Goal: Task Accomplishment & Management: Use online tool/utility

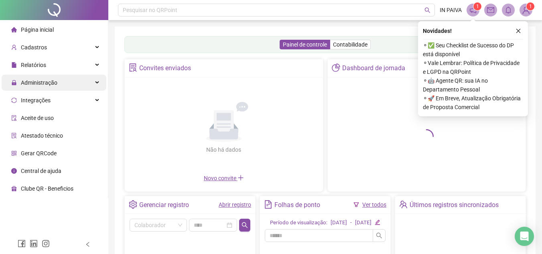
click at [78, 80] on div "Administração" at bounding box center [54, 83] width 105 height 16
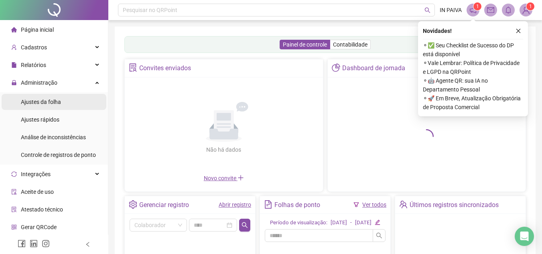
click at [58, 109] on div "Ajustes da folha" at bounding box center [41, 102] width 40 height 16
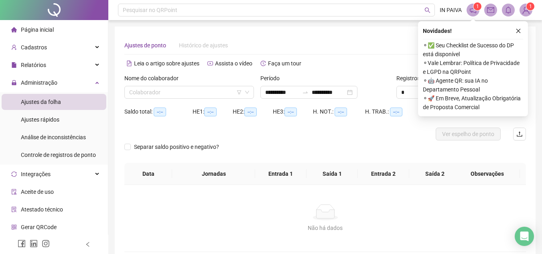
type input "**********"
click at [521, 26] on button "button" at bounding box center [519, 31] width 10 height 10
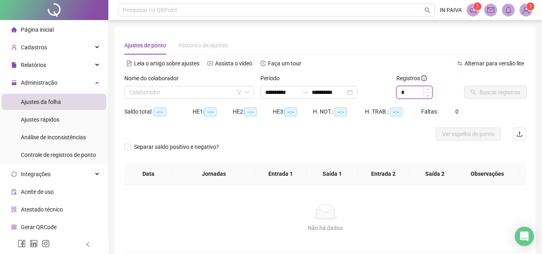
type input "*"
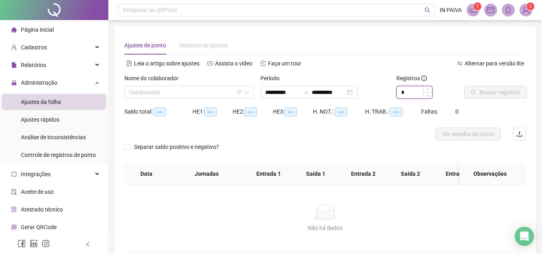
click at [432, 88] on span "Increase Value" at bounding box center [428, 89] width 9 height 6
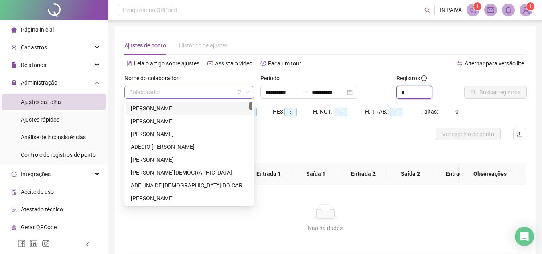
click at [178, 86] on div "Colaborador" at bounding box center [189, 92] width 130 height 13
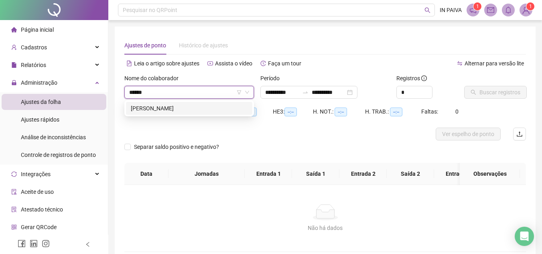
type input "*******"
click at [174, 113] on div "[PERSON_NAME]" at bounding box center [189, 108] width 126 height 13
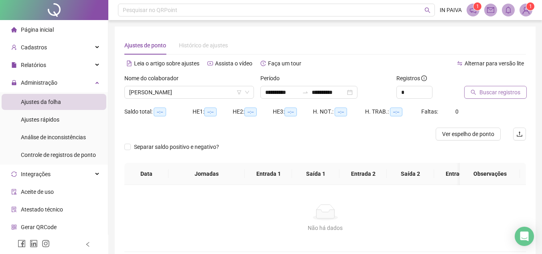
click at [498, 96] on span "Buscar registros" at bounding box center [500, 92] width 41 height 9
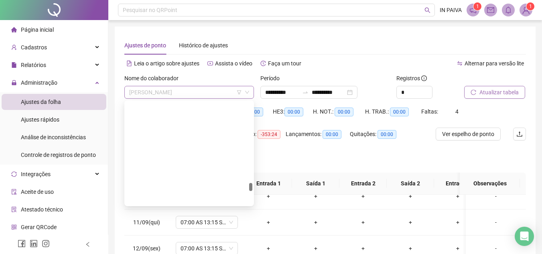
scroll to position [17497, 0]
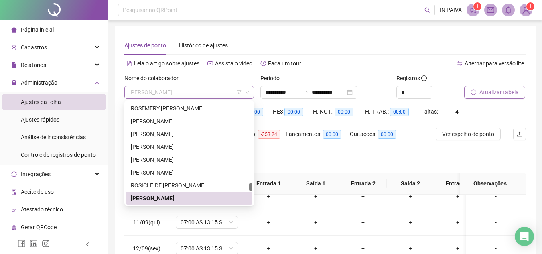
click at [197, 96] on span "[PERSON_NAME]" at bounding box center [189, 92] width 120 height 12
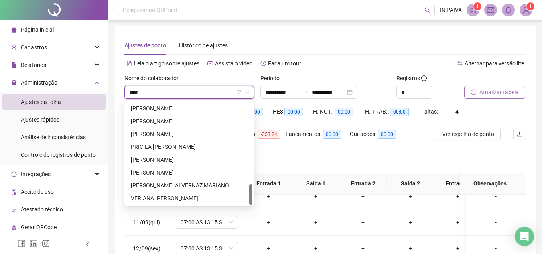
scroll to position [411, 0]
type input "*****"
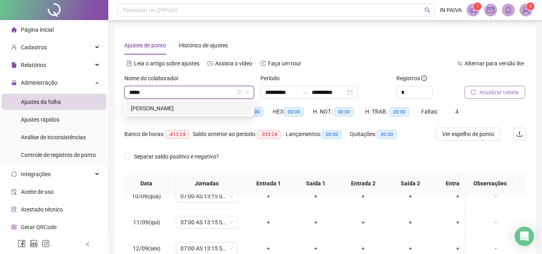
scroll to position [0, 0]
click at [199, 104] on div "[PERSON_NAME]" at bounding box center [189, 108] width 117 height 9
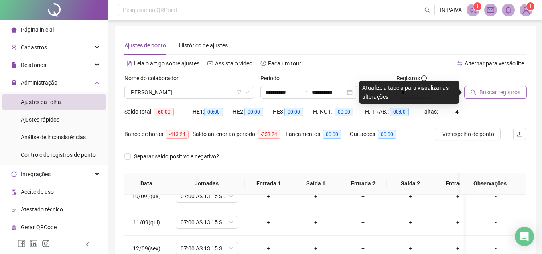
click at [495, 96] on span "Buscar registros" at bounding box center [500, 92] width 41 height 9
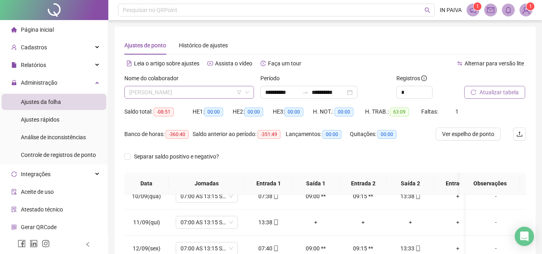
scroll to position [16739, 0]
click at [186, 94] on span "[PERSON_NAME]" at bounding box center [189, 92] width 120 height 12
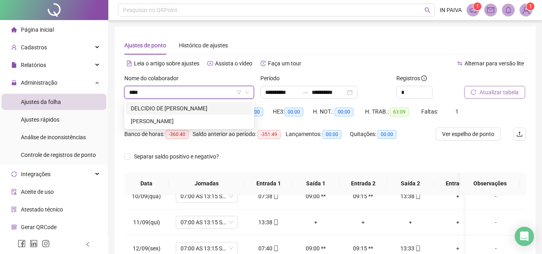
scroll to position [0, 0]
type input "*****"
click at [185, 110] on div "[PERSON_NAME]" at bounding box center [189, 108] width 117 height 9
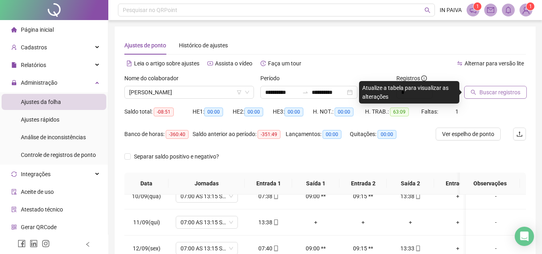
click at [477, 96] on button "Buscar registros" at bounding box center [495, 92] width 63 height 13
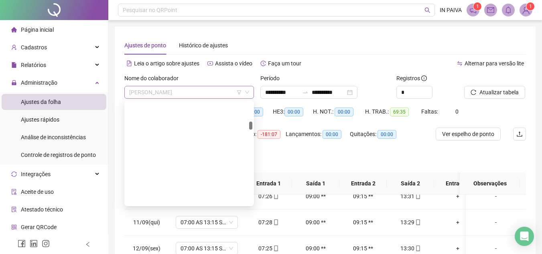
scroll to position [4252, 0]
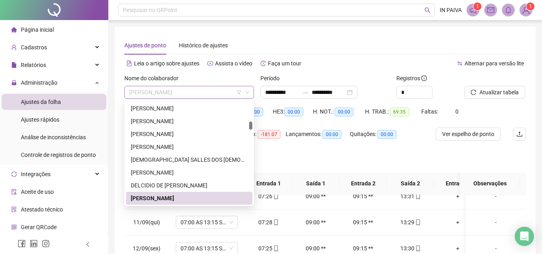
click at [173, 90] on span "[PERSON_NAME]" at bounding box center [189, 92] width 120 height 12
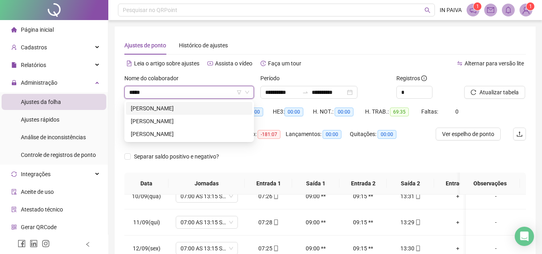
scroll to position [0, 0]
type input "******"
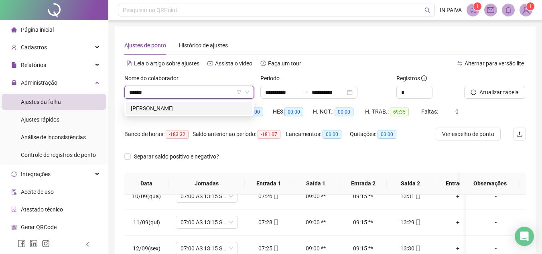
click at [187, 110] on div "[PERSON_NAME]" at bounding box center [189, 108] width 117 height 9
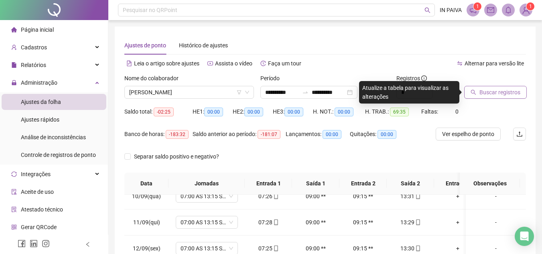
click at [481, 90] on span "Buscar registros" at bounding box center [500, 92] width 41 height 9
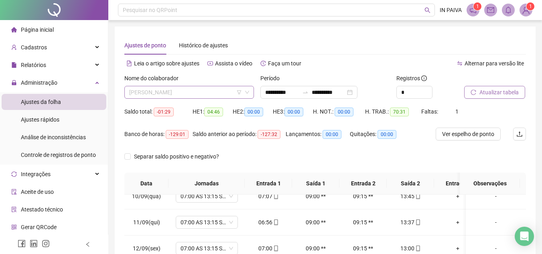
click at [183, 98] on span "[PERSON_NAME]" at bounding box center [189, 92] width 120 height 12
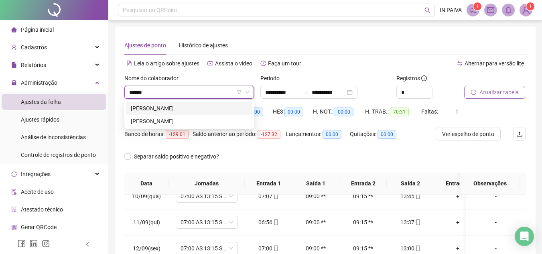
type input "*******"
click at [189, 126] on div "[PERSON_NAME]" at bounding box center [189, 121] width 126 height 13
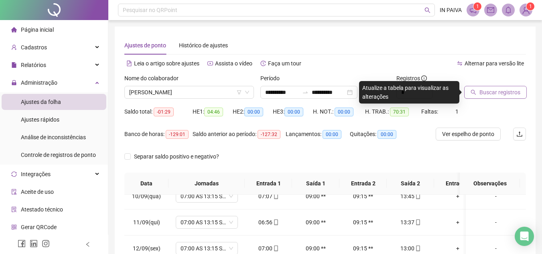
click at [477, 87] on button "Buscar registros" at bounding box center [495, 92] width 63 height 13
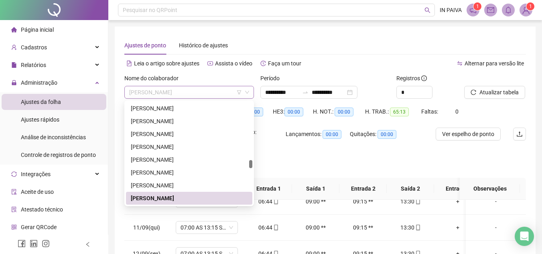
click at [178, 89] on span "[PERSON_NAME]" at bounding box center [189, 92] width 120 height 12
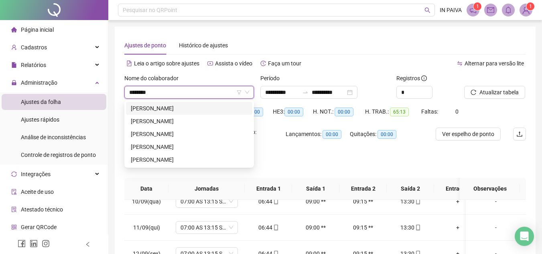
type input "*********"
click at [196, 156] on div "[PERSON_NAME]" at bounding box center [189, 159] width 117 height 9
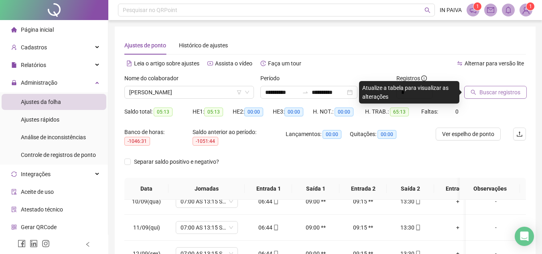
click at [505, 90] on span "Buscar registros" at bounding box center [500, 92] width 41 height 9
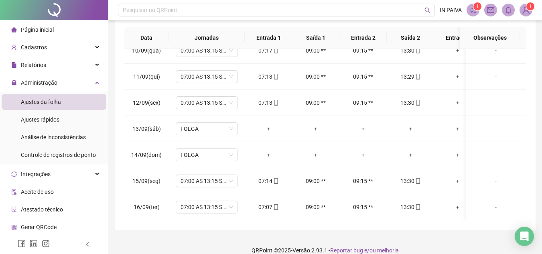
scroll to position [156, 0]
